Goal: Task Accomplishment & Management: Manage account settings

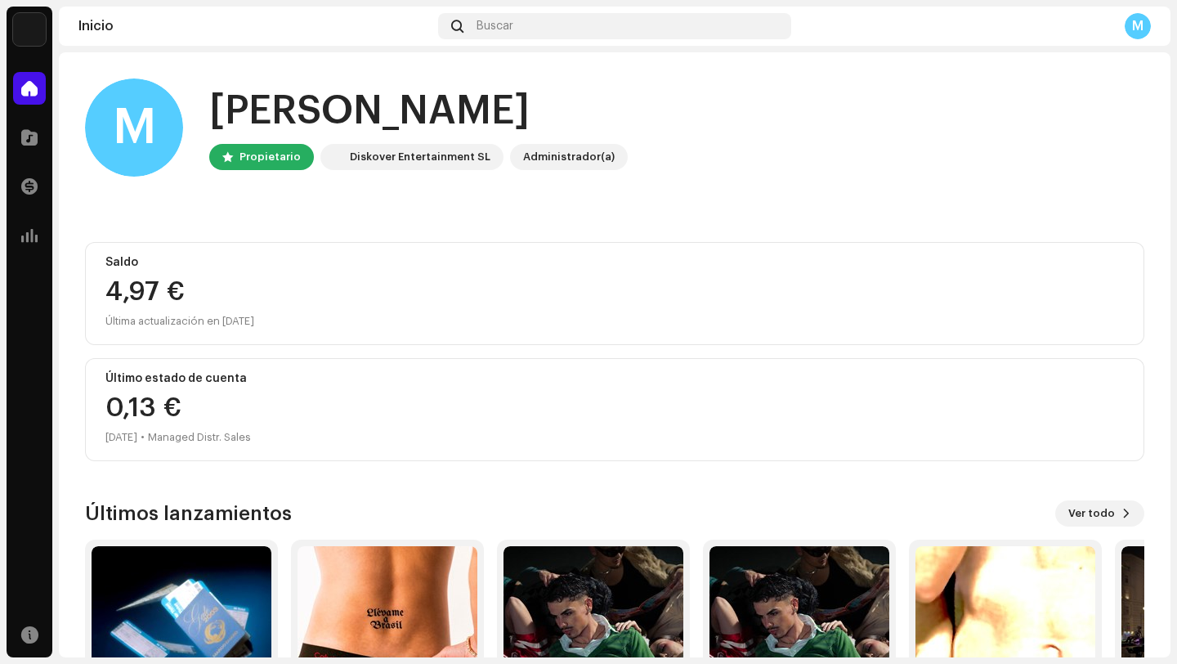
scroll to position [144, 0]
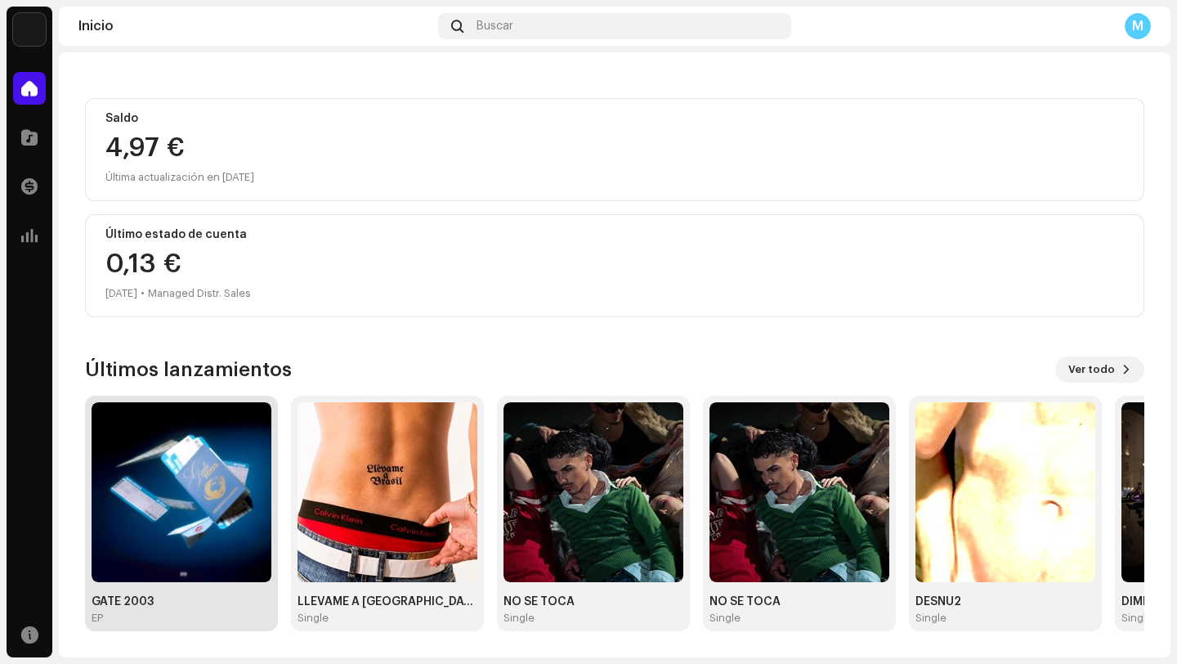
click at [205, 478] on img at bounding box center [182, 492] width 180 height 180
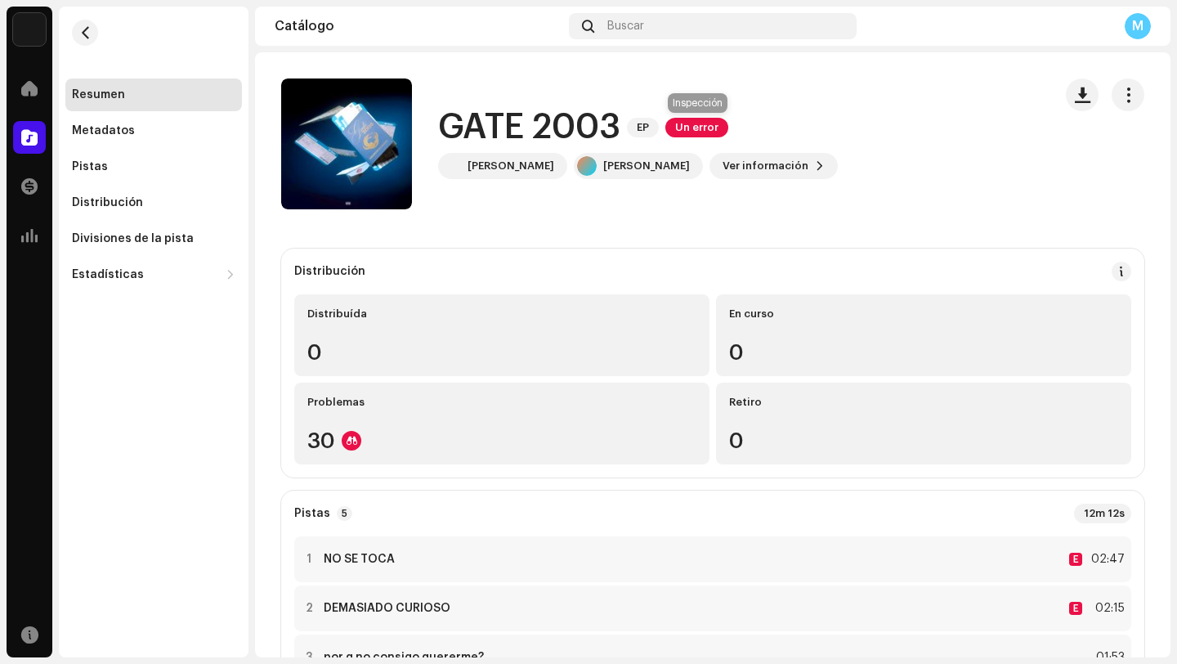
click at [712, 125] on span "Un error" at bounding box center [696, 128] width 63 height 20
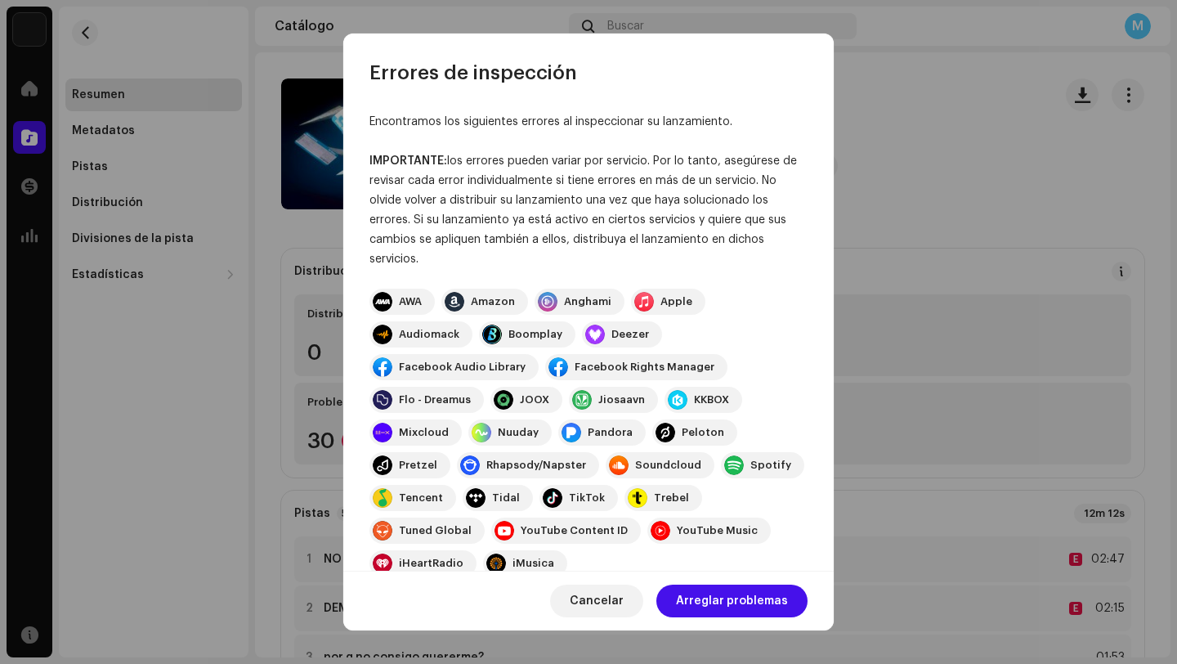
scroll to position [188, 0]
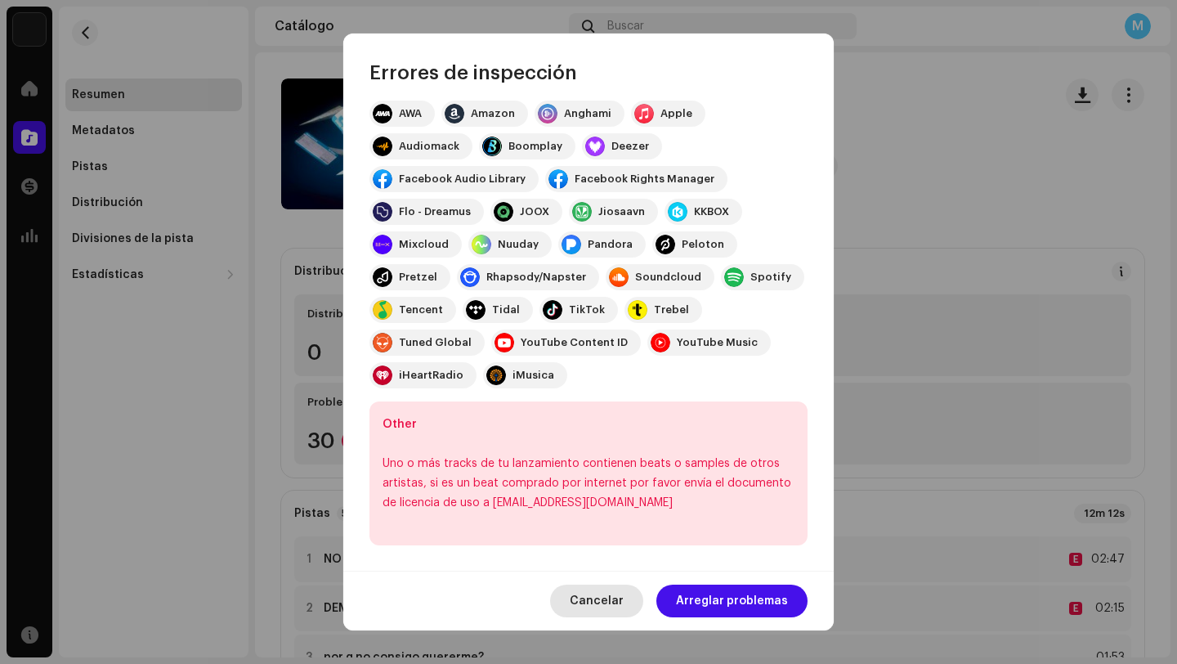
click at [600, 597] on span "Cancelar" at bounding box center [597, 601] width 54 height 33
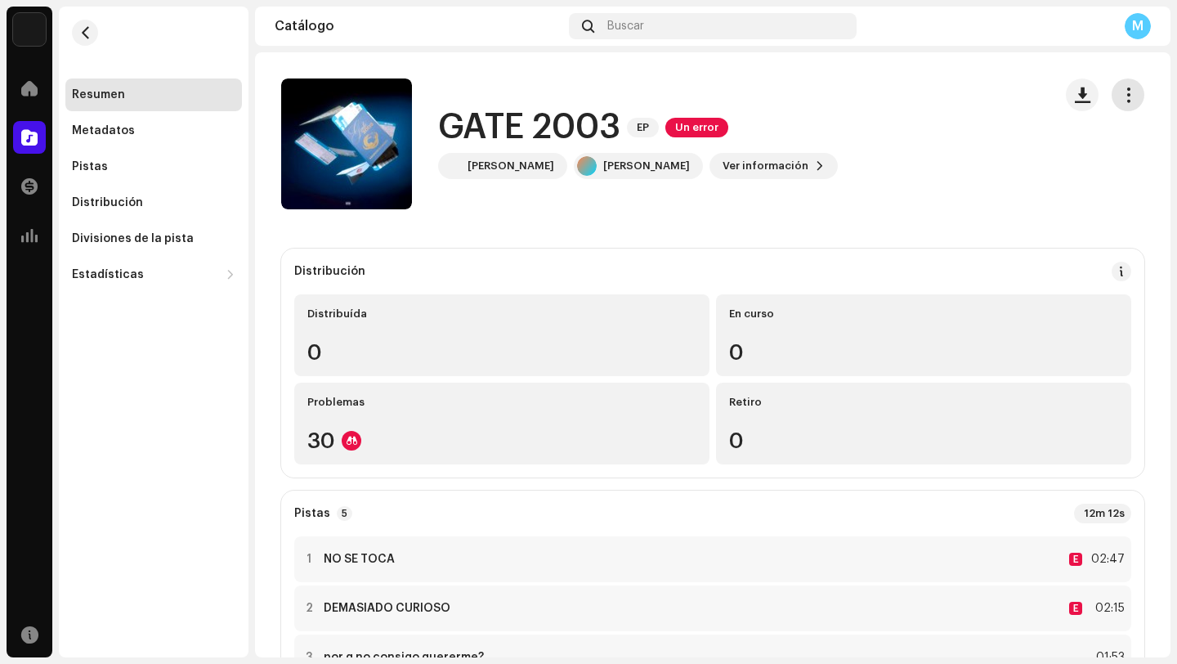
click at [1128, 98] on button "button" at bounding box center [1128, 94] width 33 height 33
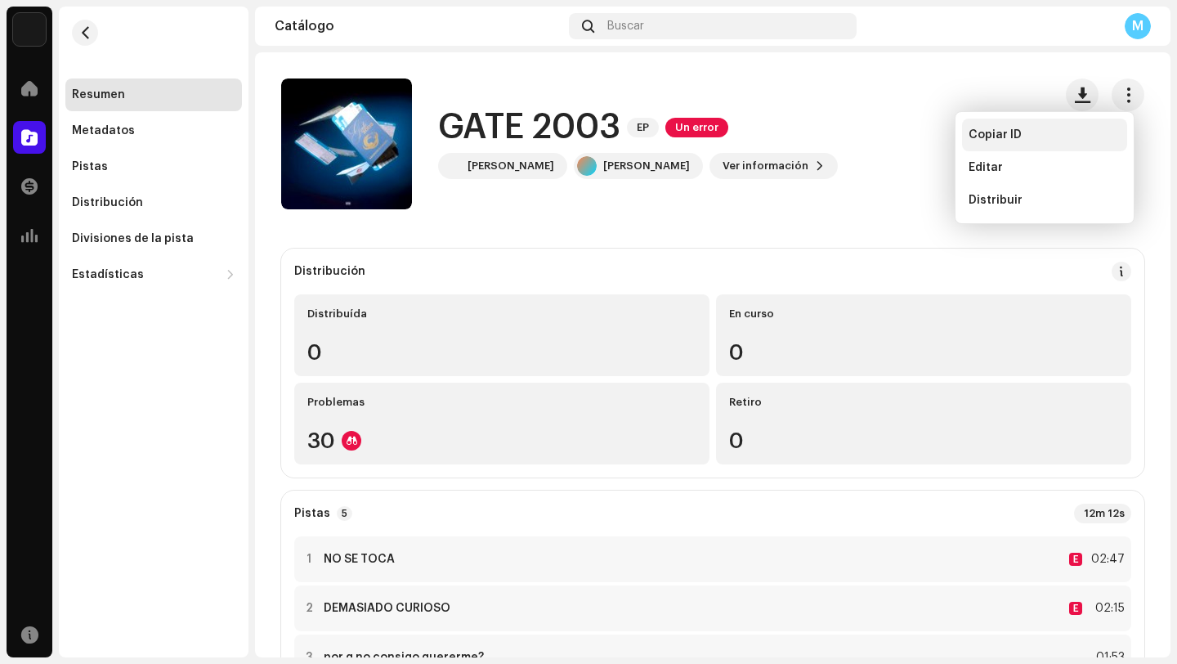
click at [1056, 123] on div "Copiar ID" at bounding box center [1044, 135] width 165 height 33
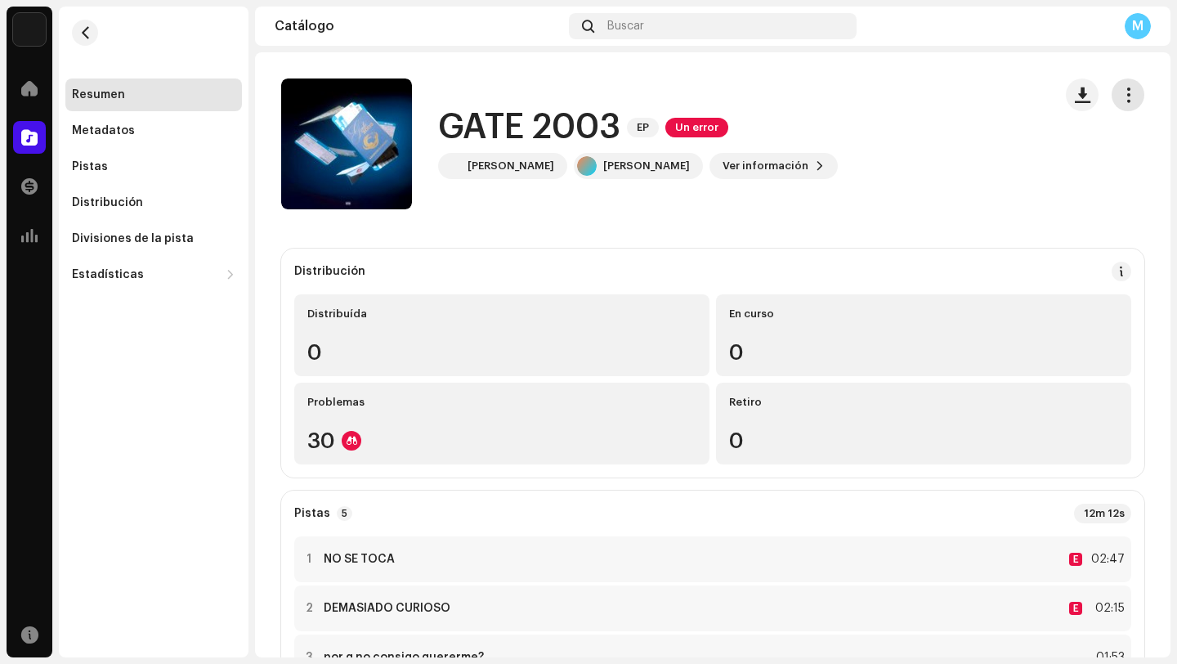
click at [1124, 101] on span "button" at bounding box center [1129, 94] width 16 height 13
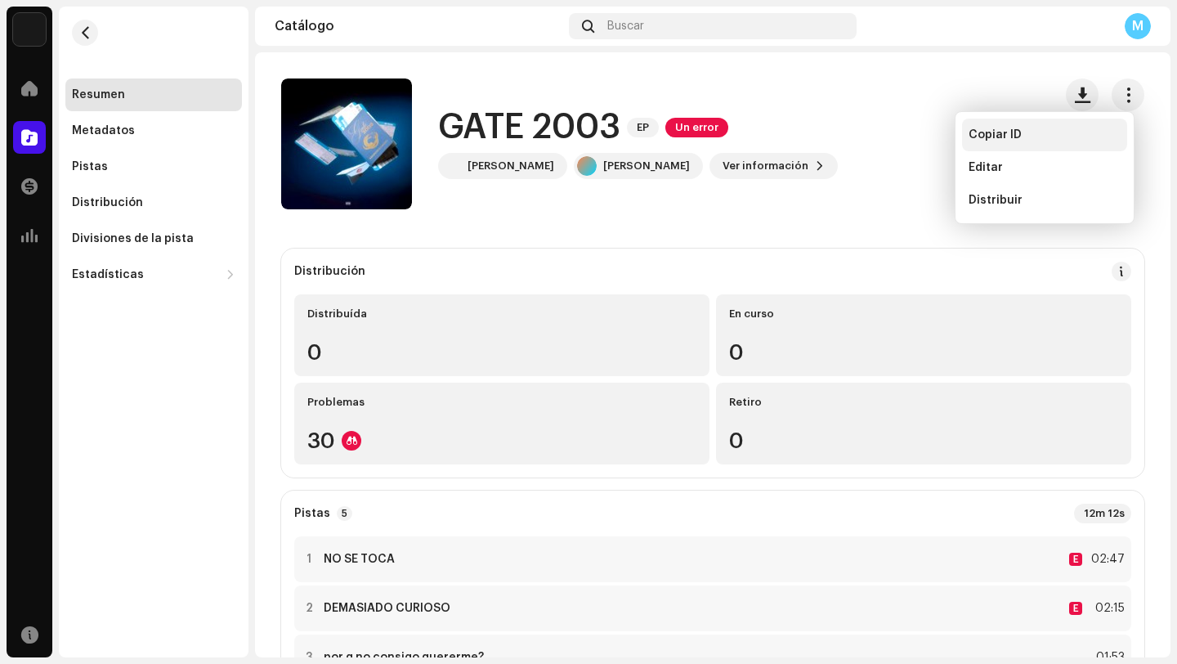
click at [1037, 132] on div "Copiar ID" at bounding box center [1045, 134] width 152 height 13
